Goal: Navigation & Orientation: Find specific page/section

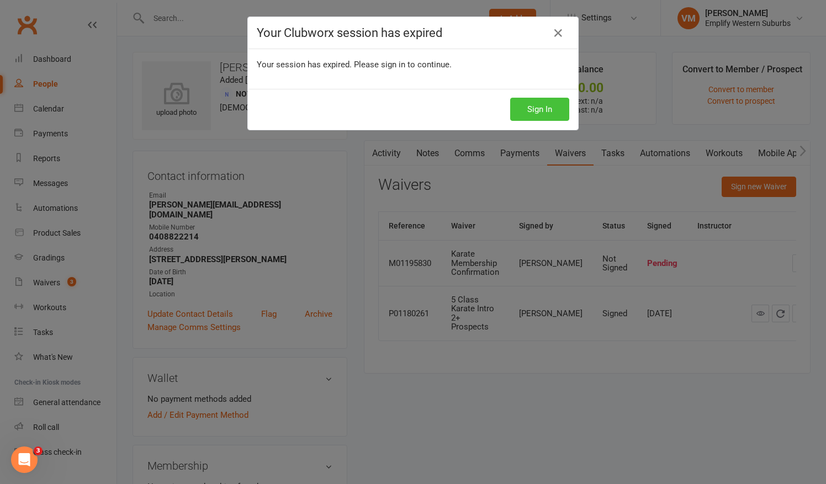
click at [539, 106] on button "Sign In" at bounding box center [539, 109] width 59 height 23
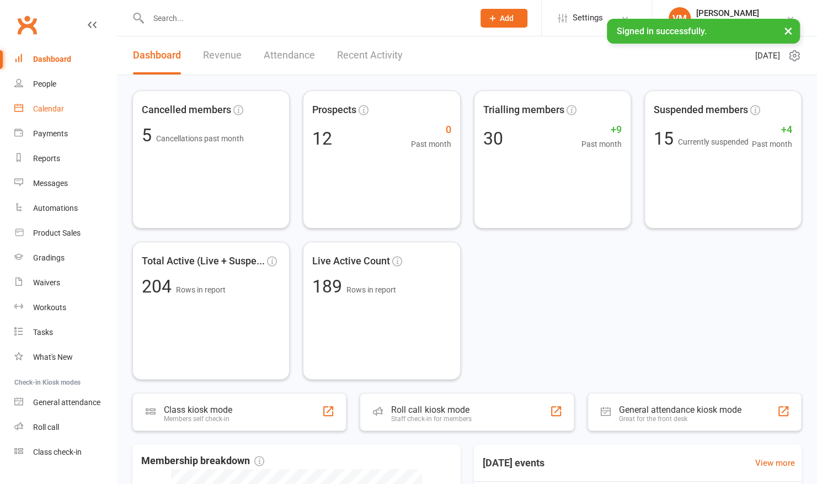
click at [57, 103] on link "Calendar" at bounding box center [65, 109] width 102 height 25
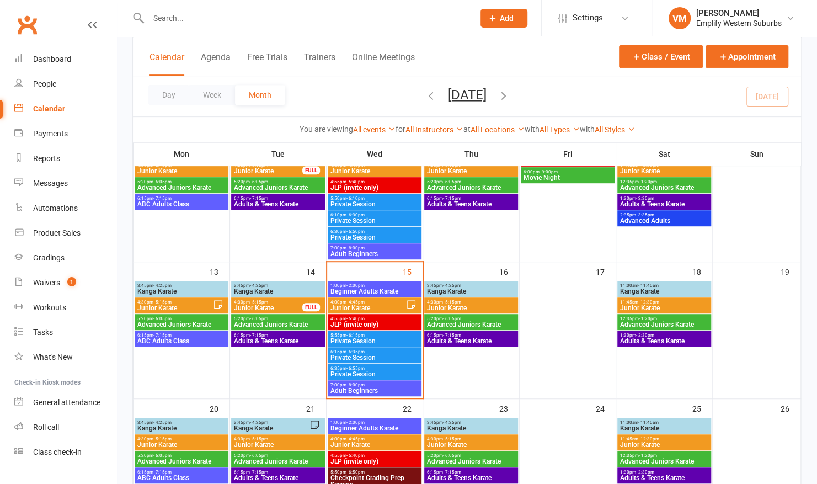
scroll to position [246, 0]
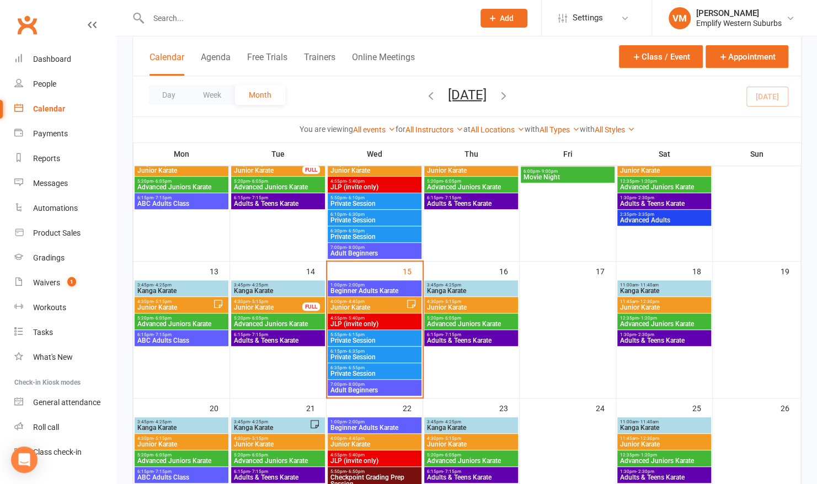
click at [351, 301] on span "- 4:45pm" at bounding box center [356, 301] width 18 height 5
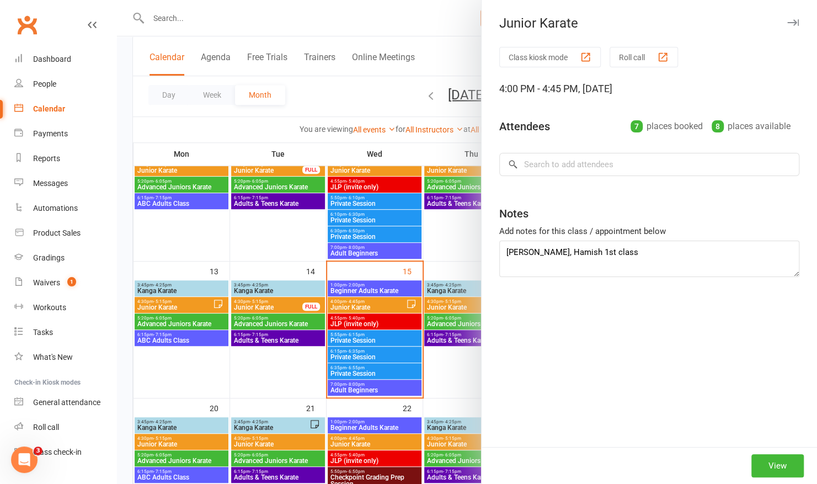
scroll to position [0, 0]
